Goal: Task Accomplishment & Management: Complete application form

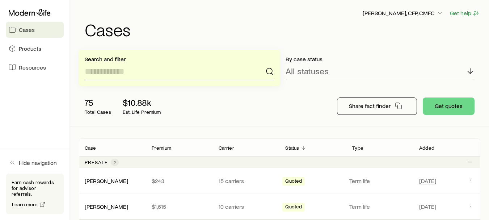
click at [135, 73] on input at bounding box center [179, 71] width 189 height 17
type input "**********"
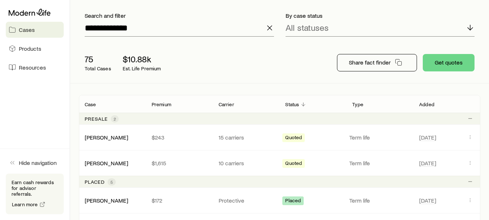
scroll to position [44, 0]
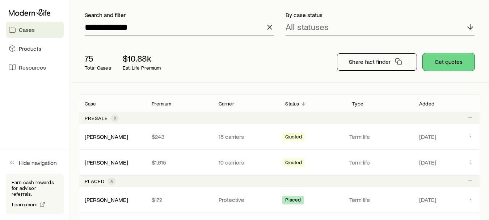
click at [453, 62] on button "Get quotes" at bounding box center [449, 61] width 52 height 17
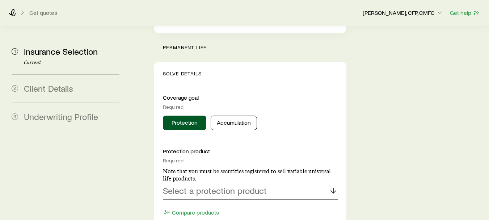
scroll to position [348, 0]
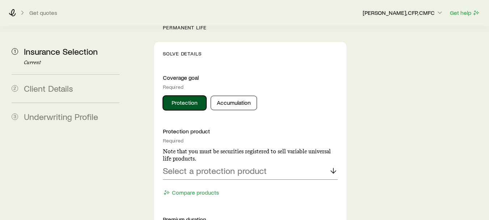
click at [173, 96] on button "Protection" at bounding box center [184, 103] width 43 height 14
click at [335, 170] on polyline at bounding box center [333, 171] width 5 height 3
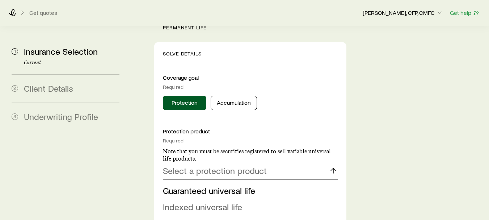
click at [206, 201] on span "Indexed universal life" at bounding box center [202, 206] width 79 height 10
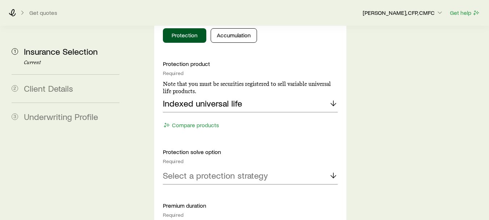
scroll to position [419, 0]
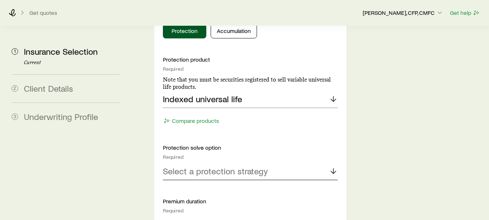
click at [333, 167] on icon at bounding box center [333, 171] width 9 height 9
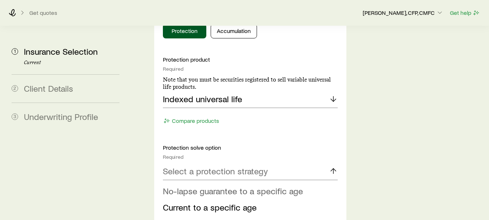
click at [222, 185] on span "No-lapse guarantee to a specific age" at bounding box center [233, 190] width 140 height 10
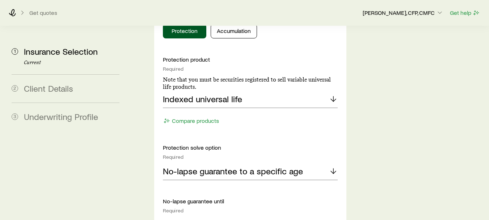
click at [333, 219] on icon at bounding box center [333, 224] width 9 height 9
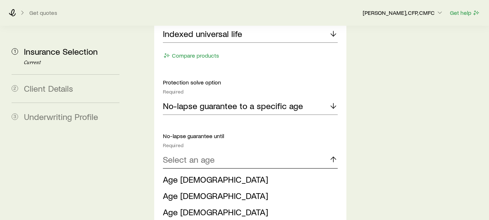
scroll to position [489, 0]
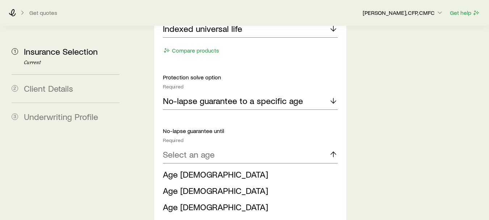
click at [177, 218] on span "Age [DEMOGRAPHIC_DATA]" at bounding box center [215, 223] width 105 height 10
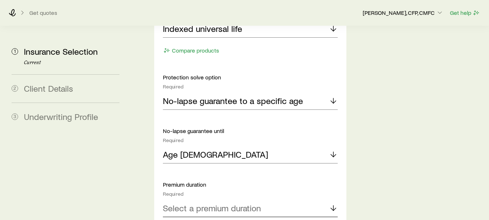
click at [332, 203] on icon at bounding box center [333, 207] width 9 height 9
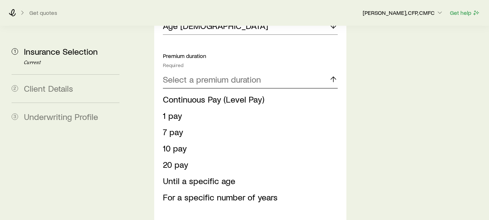
scroll to position [611, 0]
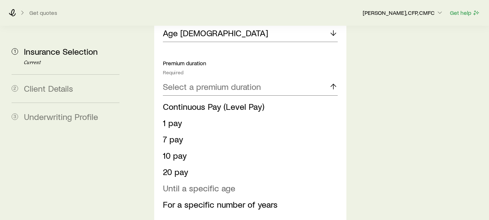
click at [194, 182] on span "Until a specific age" at bounding box center [199, 187] width 72 height 10
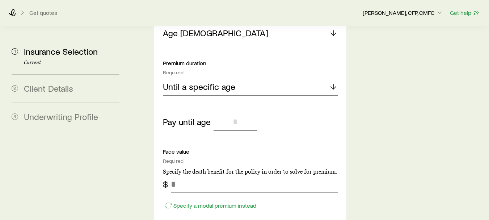
click at [232, 113] on input "tel" at bounding box center [235, 121] width 43 height 17
type input "*"
type input "**"
click at [180, 175] on input "tel" at bounding box center [254, 183] width 167 height 17
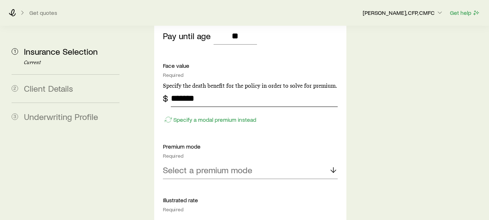
scroll to position [711, 0]
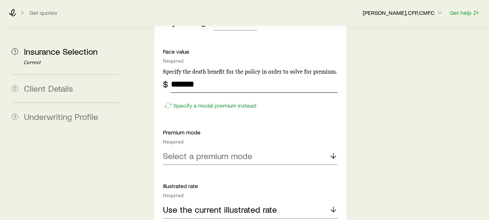
type input "*******"
click at [333, 151] on icon at bounding box center [333, 155] width 9 height 9
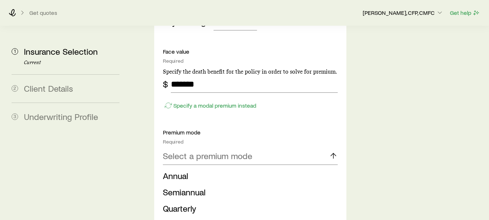
click at [181, 219] on span "Monthly" at bounding box center [178, 224] width 30 height 10
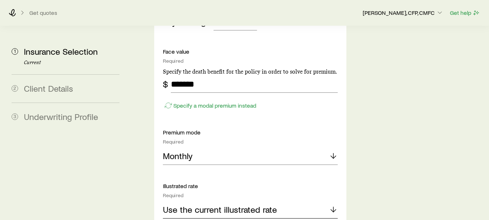
click at [333, 205] on icon at bounding box center [333, 209] width 9 height 9
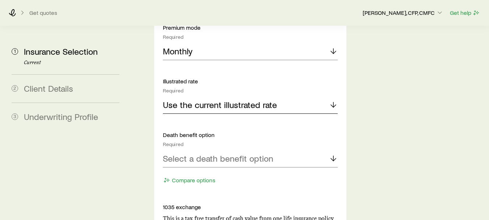
scroll to position [822, 0]
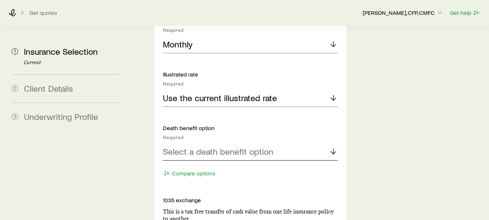
click at [336, 147] on icon at bounding box center [333, 151] width 9 height 9
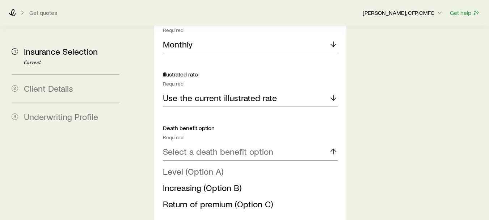
click at [216, 166] on span "Level (Option A)" at bounding box center [193, 171] width 60 height 10
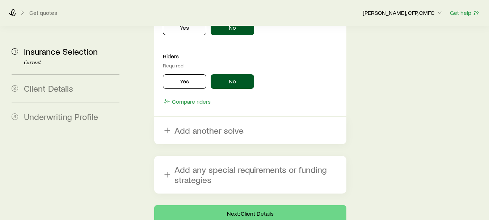
scroll to position [1109, 0]
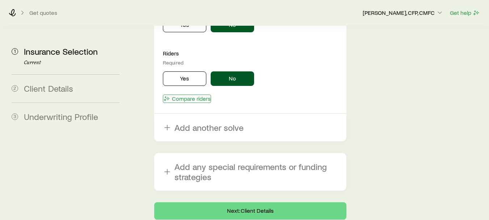
click at [200, 94] on button "Compare riders" at bounding box center [187, 98] width 48 height 8
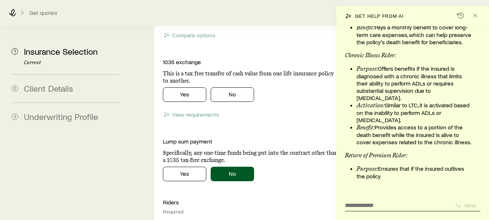
scroll to position [171, 0]
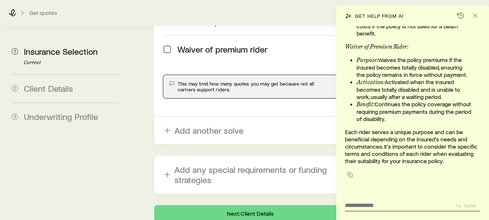
scroll to position [1281, 0]
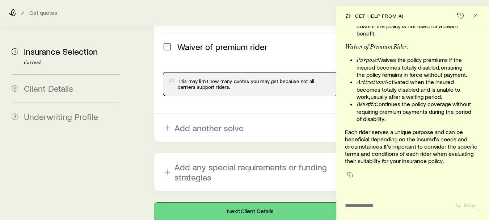
click at [270, 202] on button "Next: Client Details" at bounding box center [250, 210] width 192 height 17
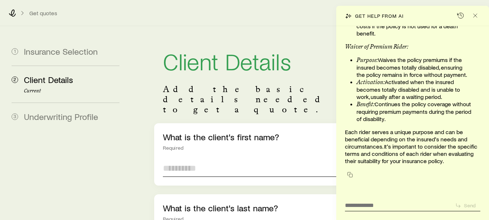
click at [215, 159] on input "text" at bounding box center [250, 167] width 175 height 17
type input "**********"
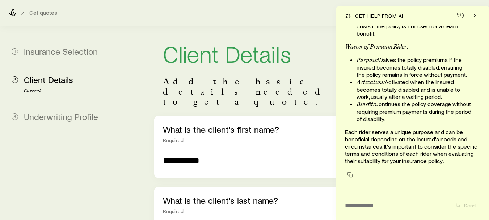
type input "******"
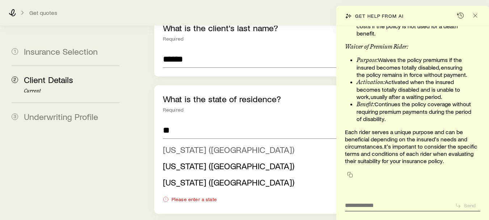
click at [177, 144] on span "[US_STATE] ([GEOGRAPHIC_DATA])" at bounding box center [228, 149] width 131 height 10
type input "**********"
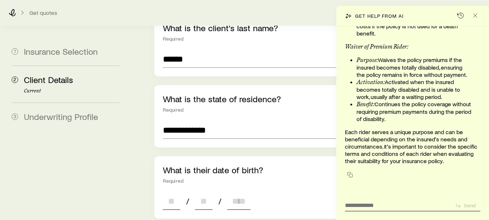
click at [178, 192] on input at bounding box center [171, 200] width 17 height 17
type input "**"
type input "****"
type input "*"
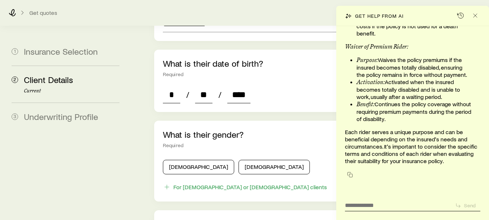
scroll to position [296, 0]
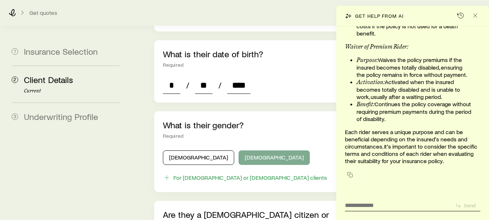
type input "****"
click at [239, 150] on button "[DEMOGRAPHIC_DATA]" at bounding box center [274, 157] width 71 height 14
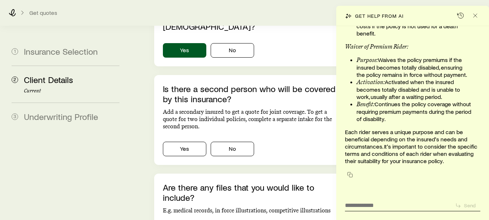
scroll to position [498, 0]
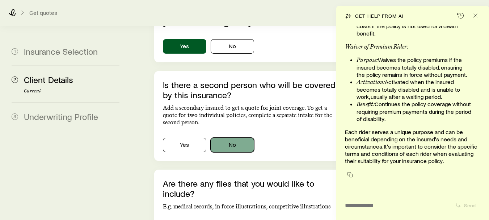
click at [235, 138] on button "No" at bounding box center [232, 145] width 43 height 14
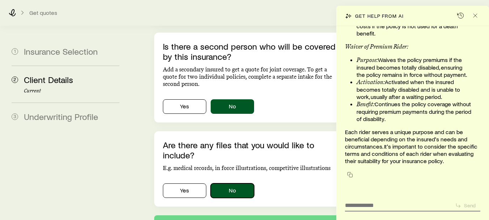
scroll to position [559, 0]
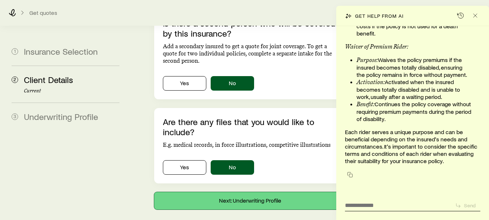
click at [261, 192] on button "Next: Underwriting Profile" at bounding box center [250, 200] width 192 height 17
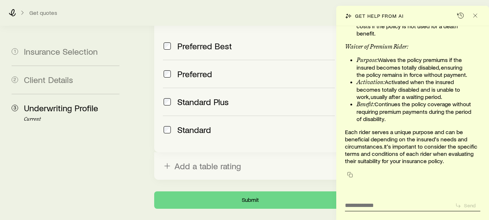
scroll to position [403, 0]
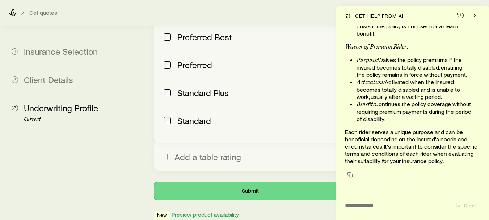
click at [240, 182] on button "Submit" at bounding box center [250, 190] width 192 height 17
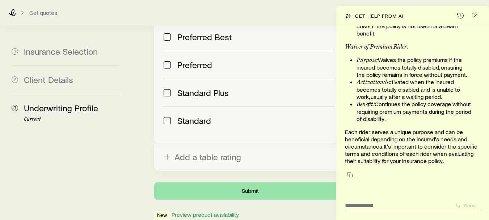
scroll to position [0, 0]
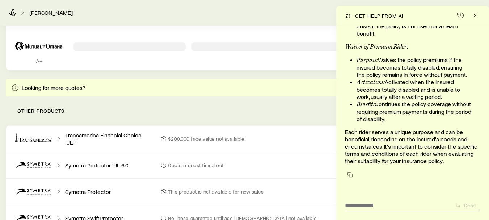
scroll to position [369, 0]
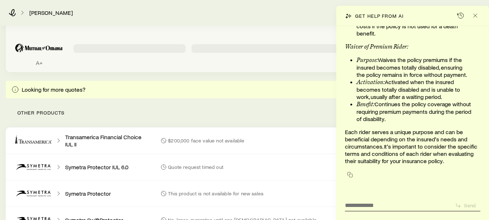
click at [34, 46] on icon "Permanent quotes" at bounding box center [39, 48] width 55 height 22
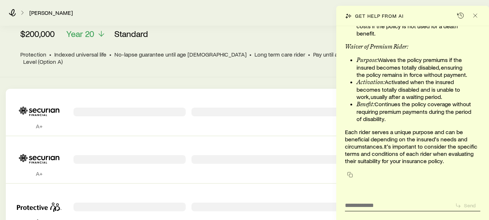
scroll to position [80, 0]
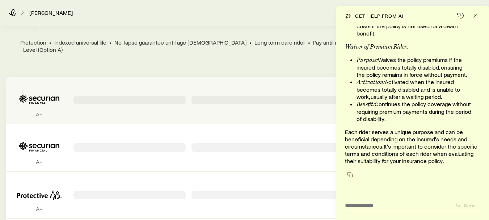
click at [46, 96] on icon "Permanent quotes" at bounding box center [39, 99] width 55 height 22
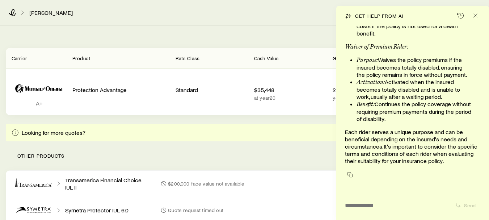
scroll to position [0, 0]
